Goal: Complete application form: Complete application form

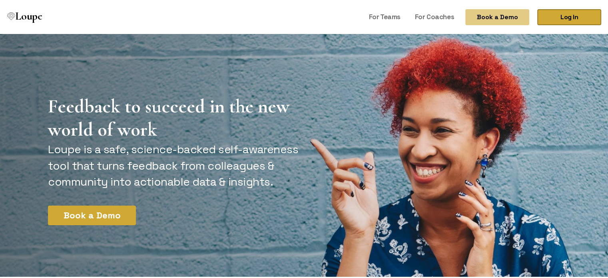
click at [579, 14] on link "Log In" at bounding box center [569, 16] width 64 height 16
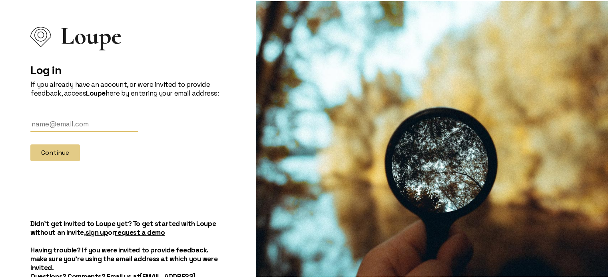
click at [49, 126] on input "text" at bounding box center [84, 123] width 108 height 15
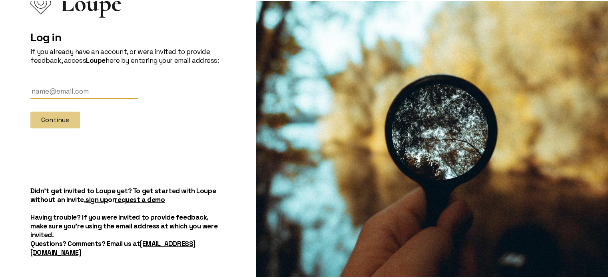
scroll to position [33, 0]
type input "tresnahidayah209@gmail.com"
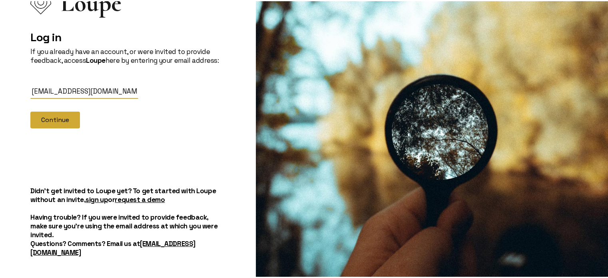
click at [62, 117] on button "Continue" at bounding box center [55, 118] width 50 height 17
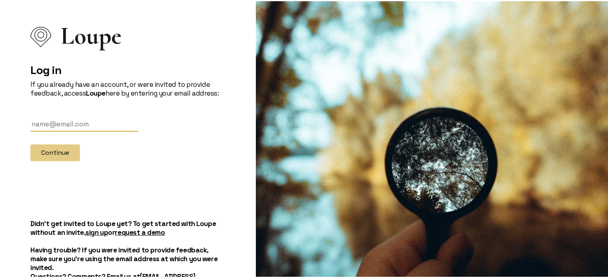
scroll to position [33, 0]
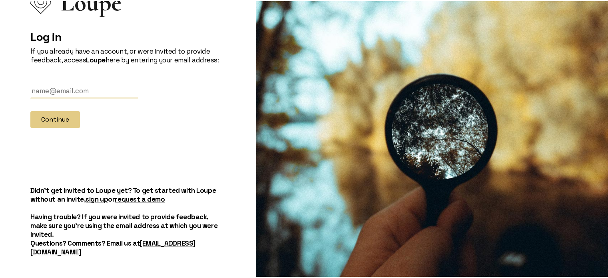
click at [104, 200] on link "sign up" at bounding box center [97, 198] width 22 height 9
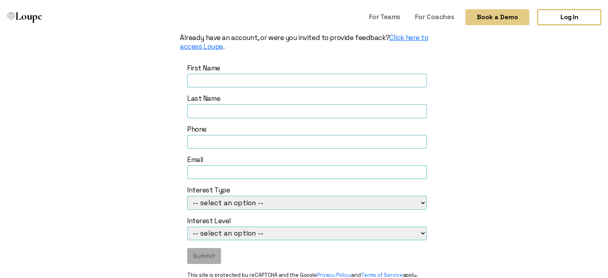
scroll to position [72, 0]
click at [267, 81] on input "text" at bounding box center [307, 79] width 240 height 14
type input "Tresna"
type input "Hidayah"
click at [247, 140] on input "085269517114" at bounding box center [307, 140] width 240 height 14
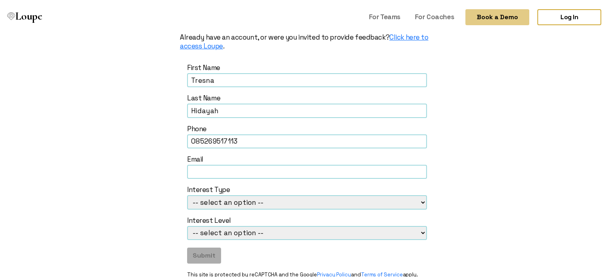
type input "085269517113"
click at [237, 165] on input "text" at bounding box center [307, 171] width 240 height 14
type input "tresnahidayah209@gmail.com"
click at [273, 204] on select "-- select an option -- Loupe for Coaches Loupe for Teams Loupe for Individual" at bounding box center [307, 201] width 240 height 14
select select "Loupe for Individual"
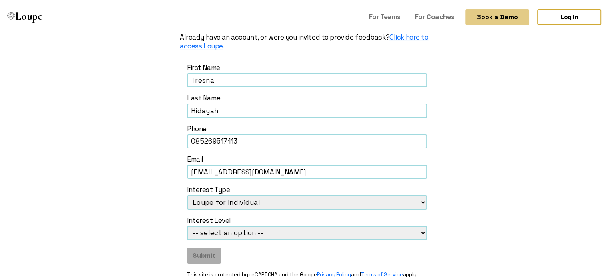
click at [187, 194] on select "-- select an option -- Loupe for Coaches Loupe for Teams Loupe for Individual" at bounding box center [307, 201] width 240 height 14
click at [257, 230] on select "-- select an option -- Ready to subscribe now Curious to learn more Looking to …" at bounding box center [307, 232] width 240 height 14
select select "Curious to learn more"
click at [187, 225] on select "-- select an option -- Ready to subscribe now Curious to learn more Looking to …" at bounding box center [307, 232] width 240 height 14
click at [211, 251] on button "Submit" at bounding box center [204, 254] width 34 height 16
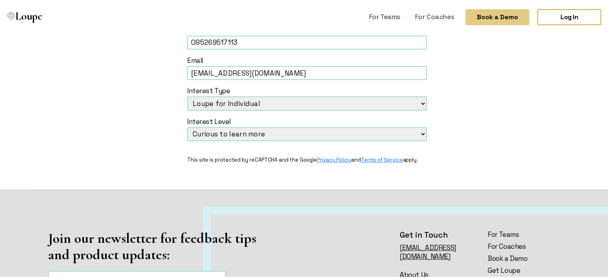
scroll to position [171, 0]
select select
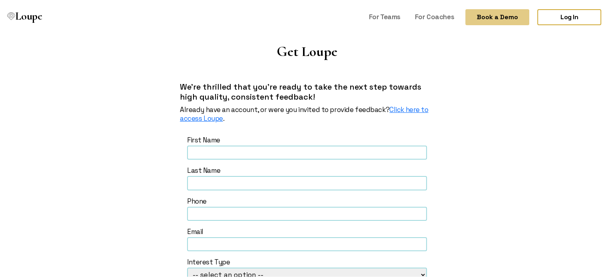
scroll to position [0, 0]
click at [555, 11] on link "Log In" at bounding box center [569, 16] width 64 height 16
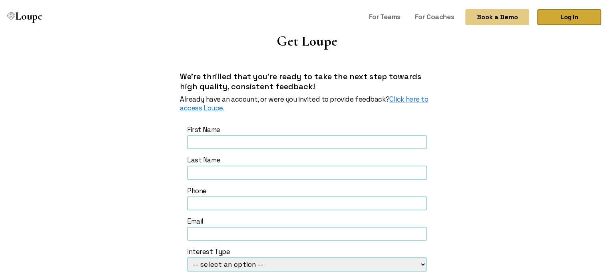
scroll to position [12, 0]
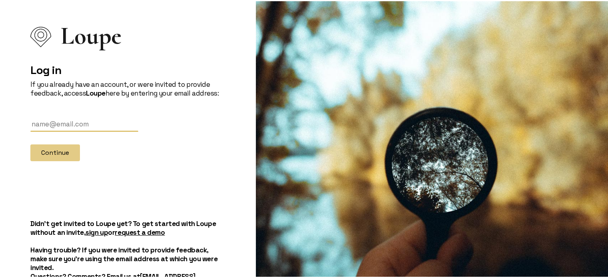
click at [64, 129] on input "text" at bounding box center [84, 123] width 108 height 15
type input "[EMAIL_ADDRESS][DOMAIN_NAME]"
click at [62, 149] on button "Continue" at bounding box center [55, 151] width 50 height 17
